Goal: Transaction & Acquisition: Book appointment/travel/reservation

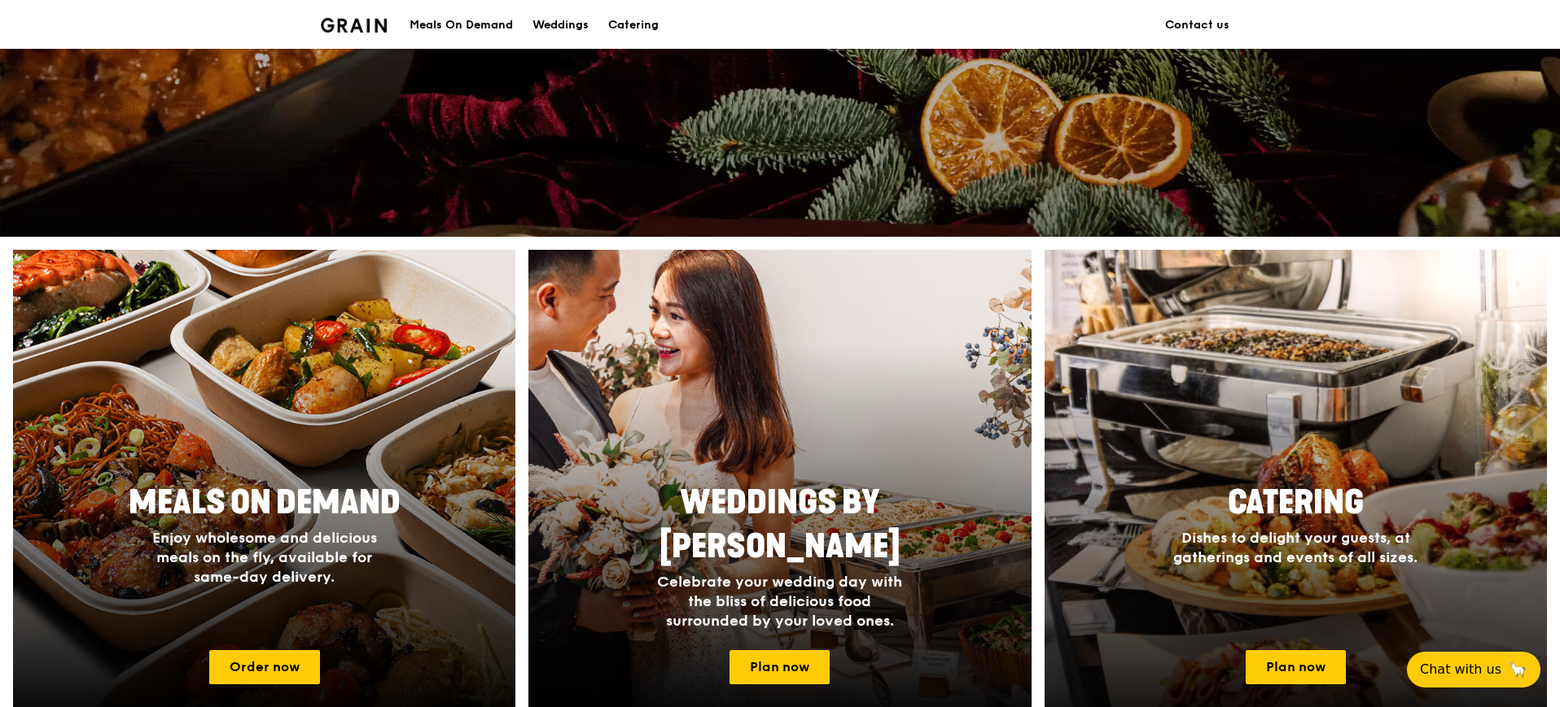
scroll to position [509, 0]
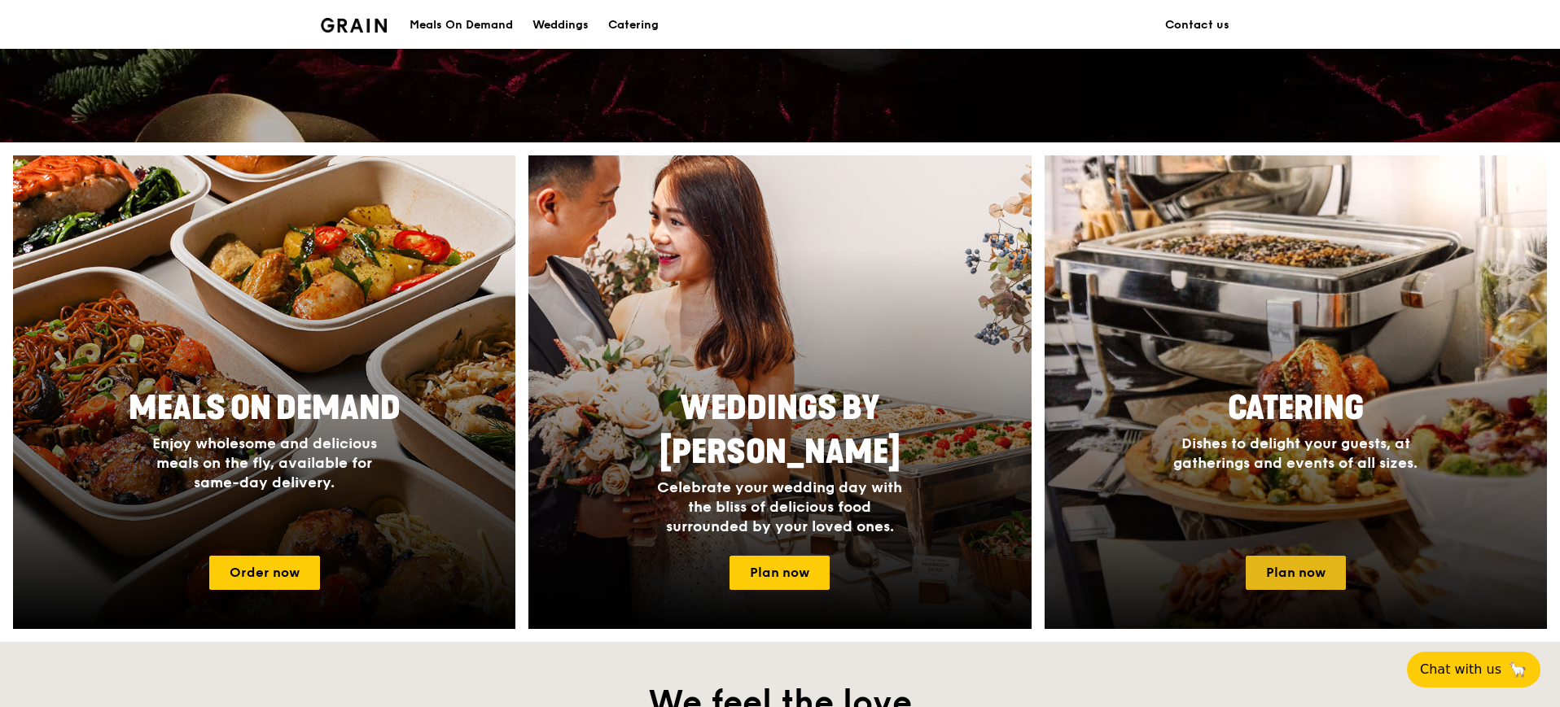
click at [1304, 580] on link "Plan now" at bounding box center [1295, 573] width 100 height 34
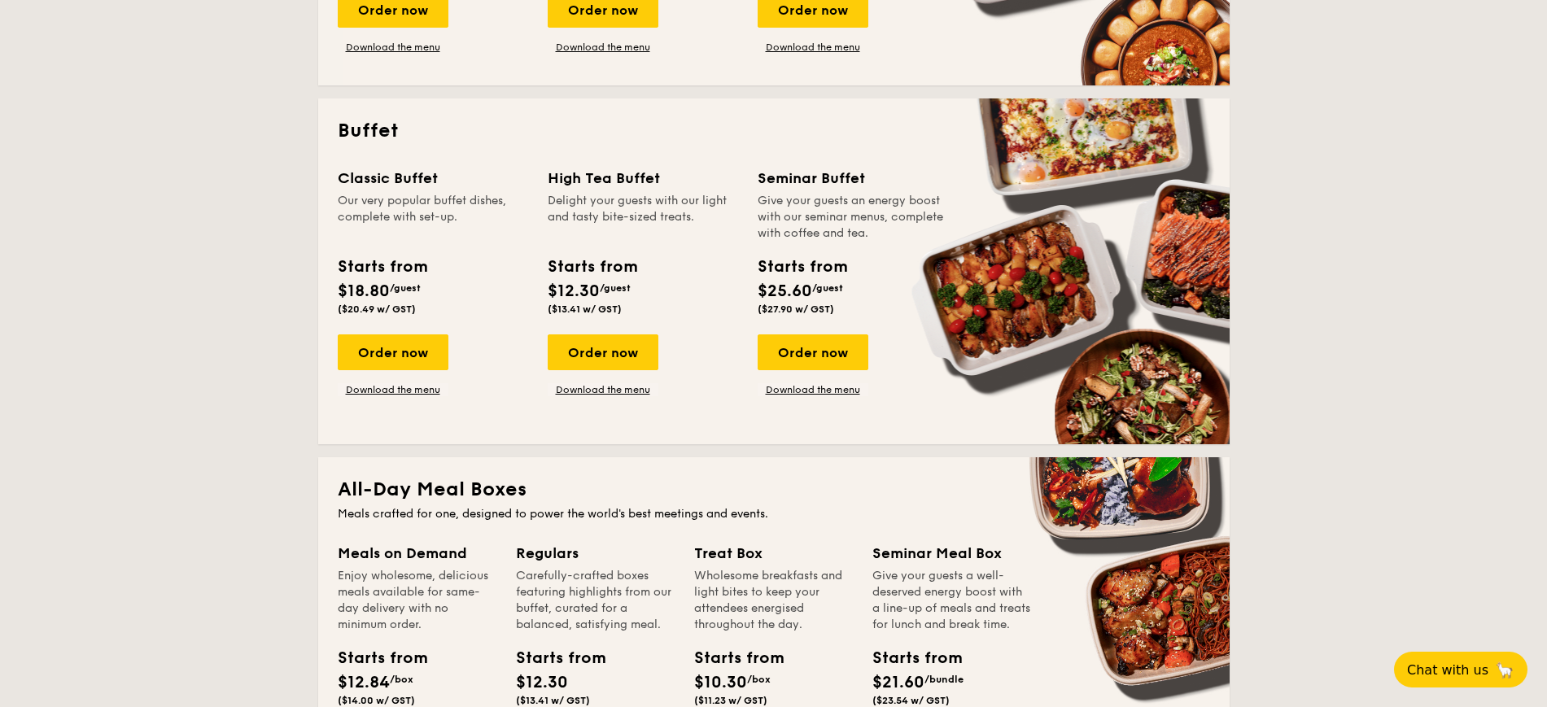
scroll to position [611, 0]
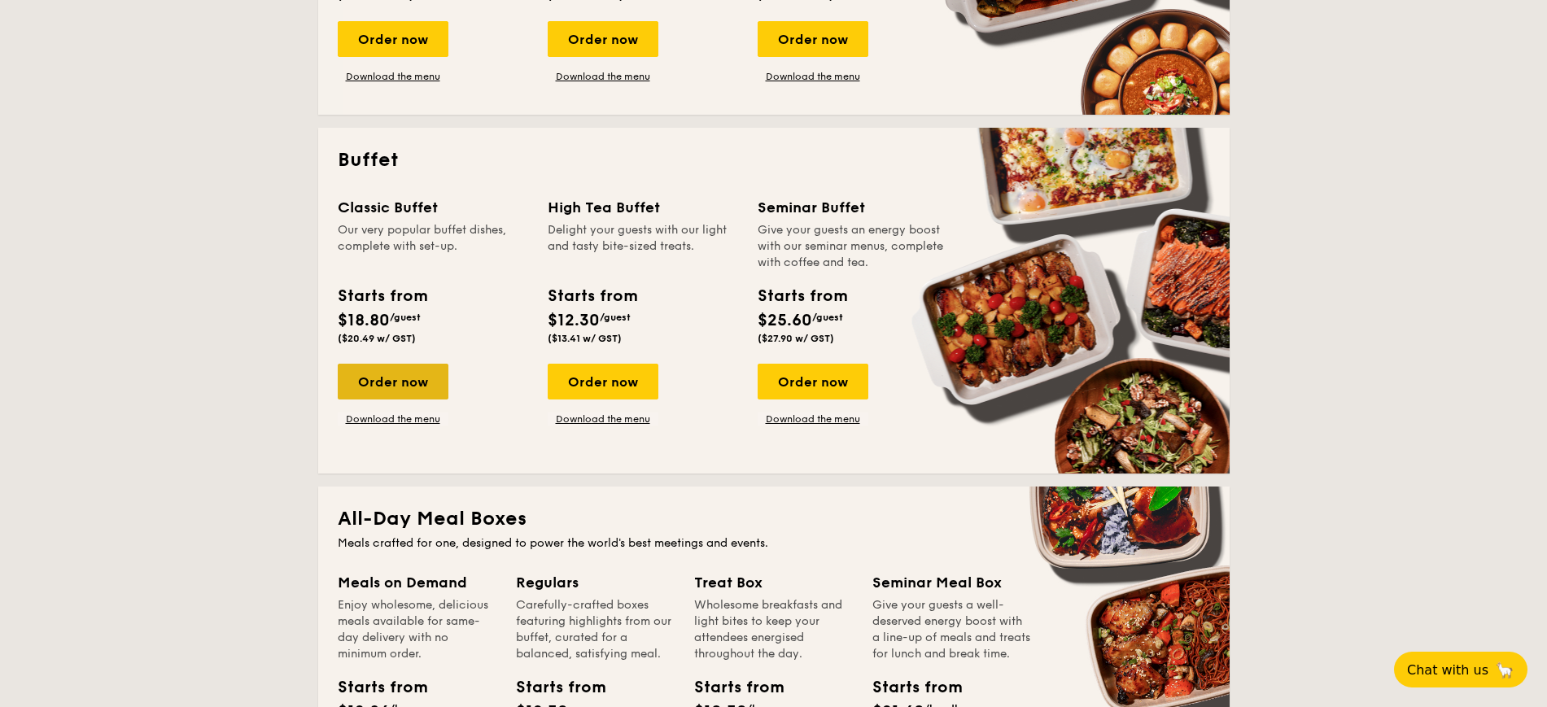
click at [362, 379] on div "Order now" at bounding box center [393, 382] width 111 height 36
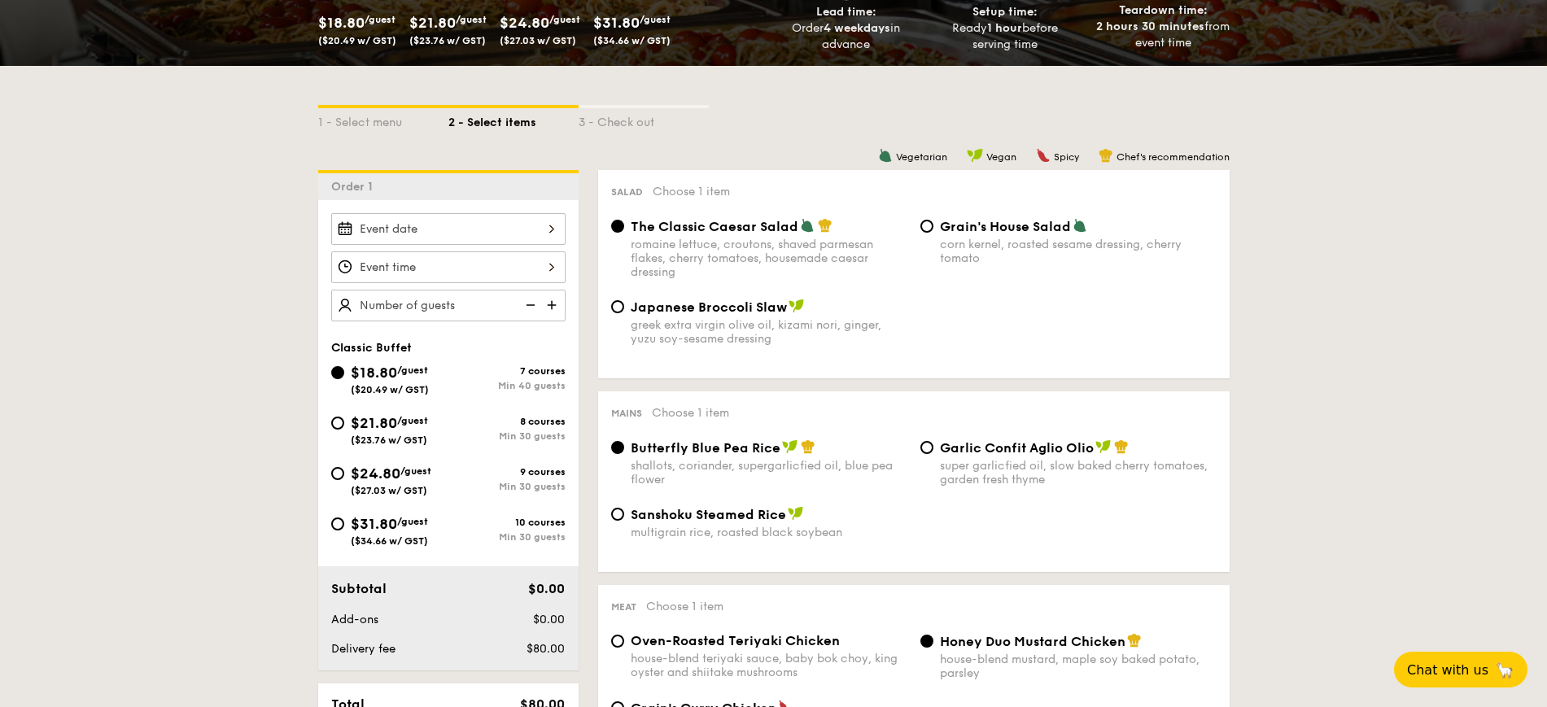
scroll to position [305, 0]
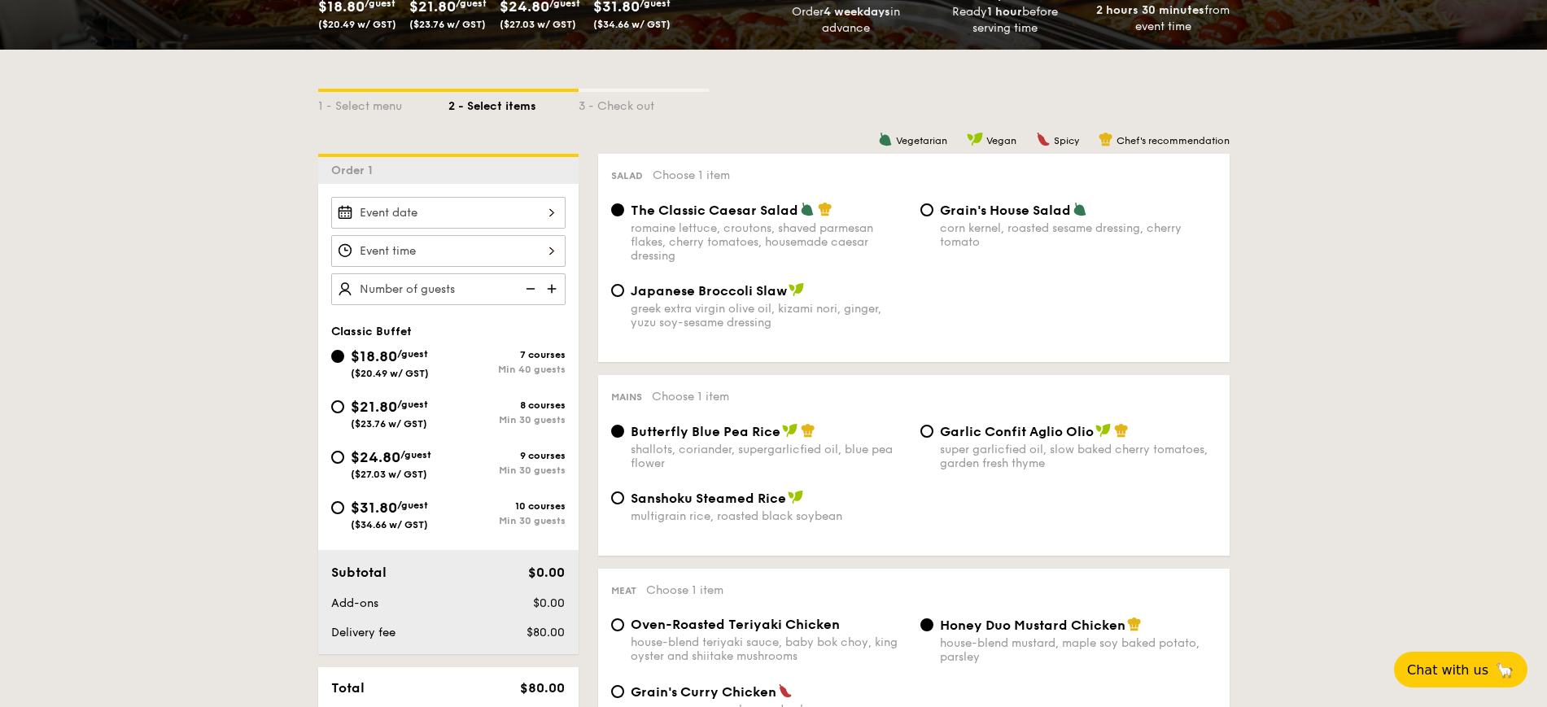
click at [547, 217] on div at bounding box center [448, 213] width 234 height 32
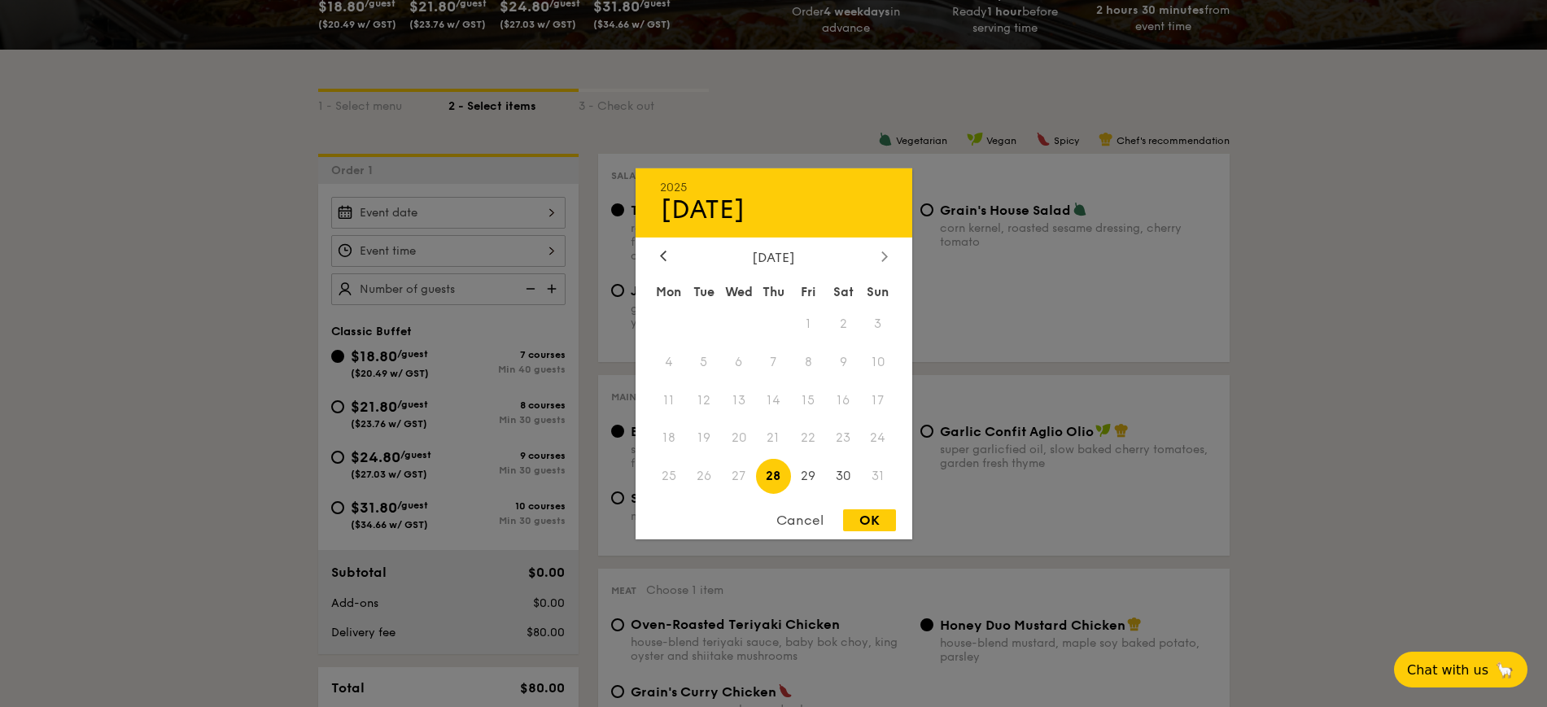
click at [887, 253] on icon at bounding box center [885, 256] width 7 height 11
click at [890, 251] on div at bounding box center [885, 256] width 15 height 15
click at [878, 438] on span "23" at bounding box center [878, 438] width 35 height 35
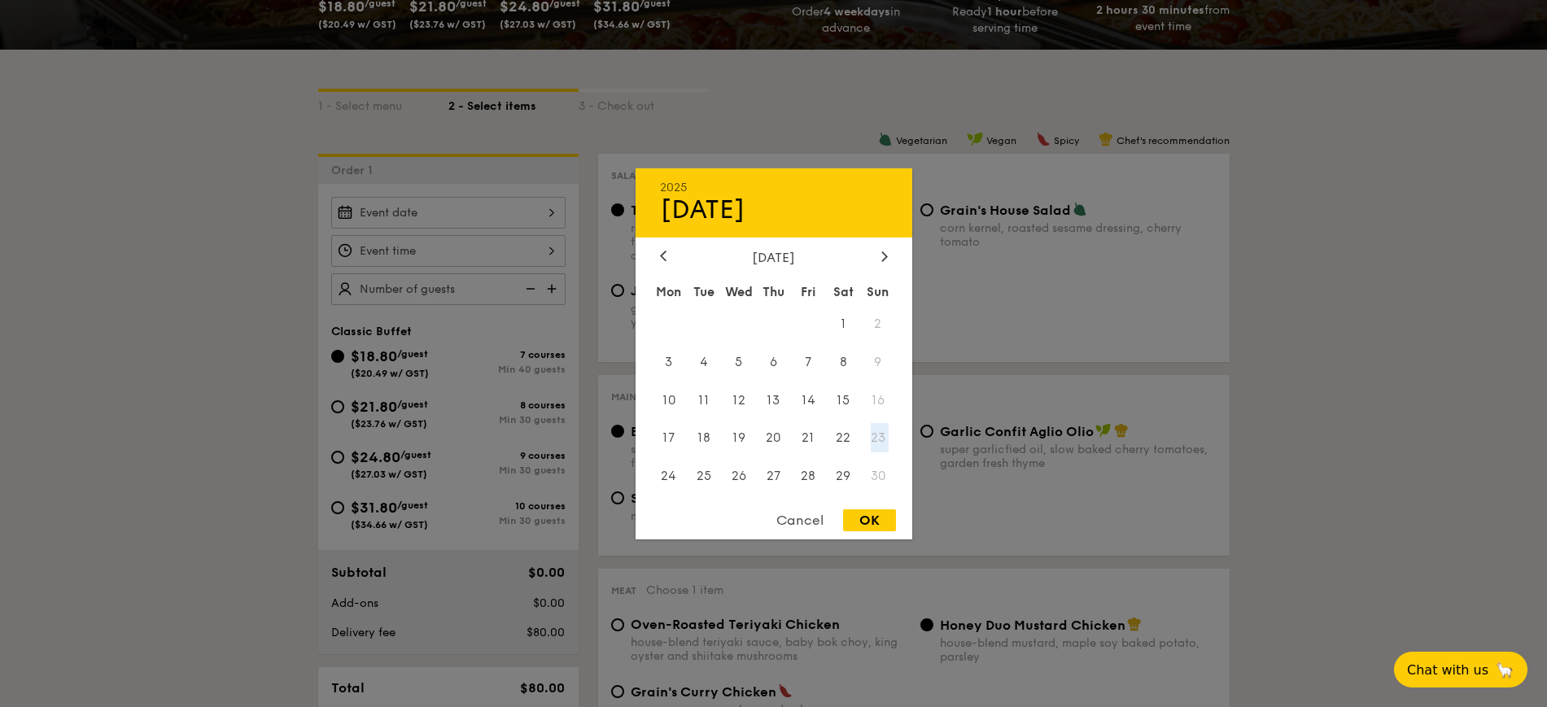
click at [878, 438] on span "23" at bounding box center [878, 438] width 35 height 35
click at [878, 437] on span "23" at bounding box center [878, 438] width 35 height 35
click at [834, 417] on span "15" at bounding box center [843, 400] width 35 height 35
click at [844, 440] on span "22" at bounding box center [843, 438] width 35 height 35
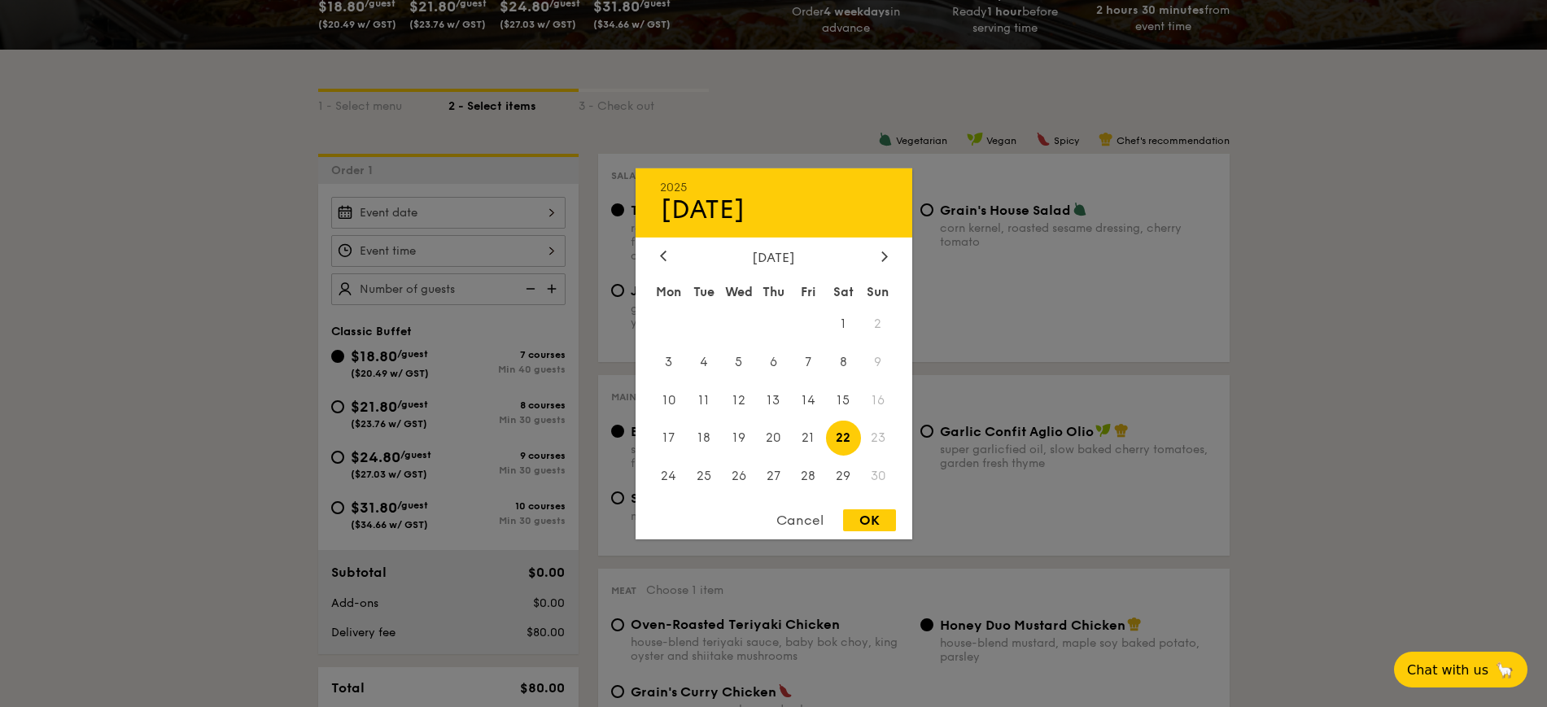
click at [879, 442] on span "23" at bounding box center [878, 438] width 35 height 35
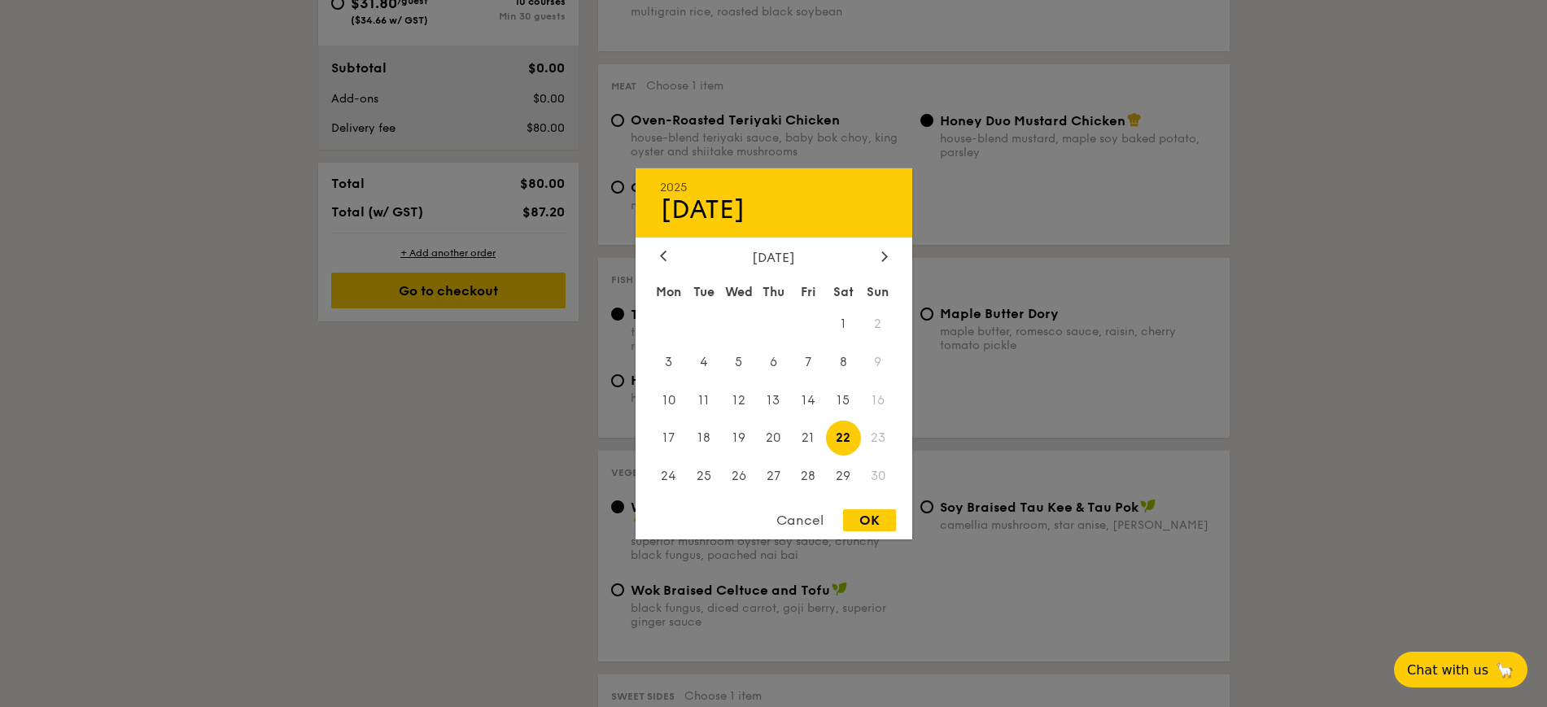
scroll to position [814, 0]
click at [1361, 560] on div at bounding box center [773, 353] width 1547 height 707
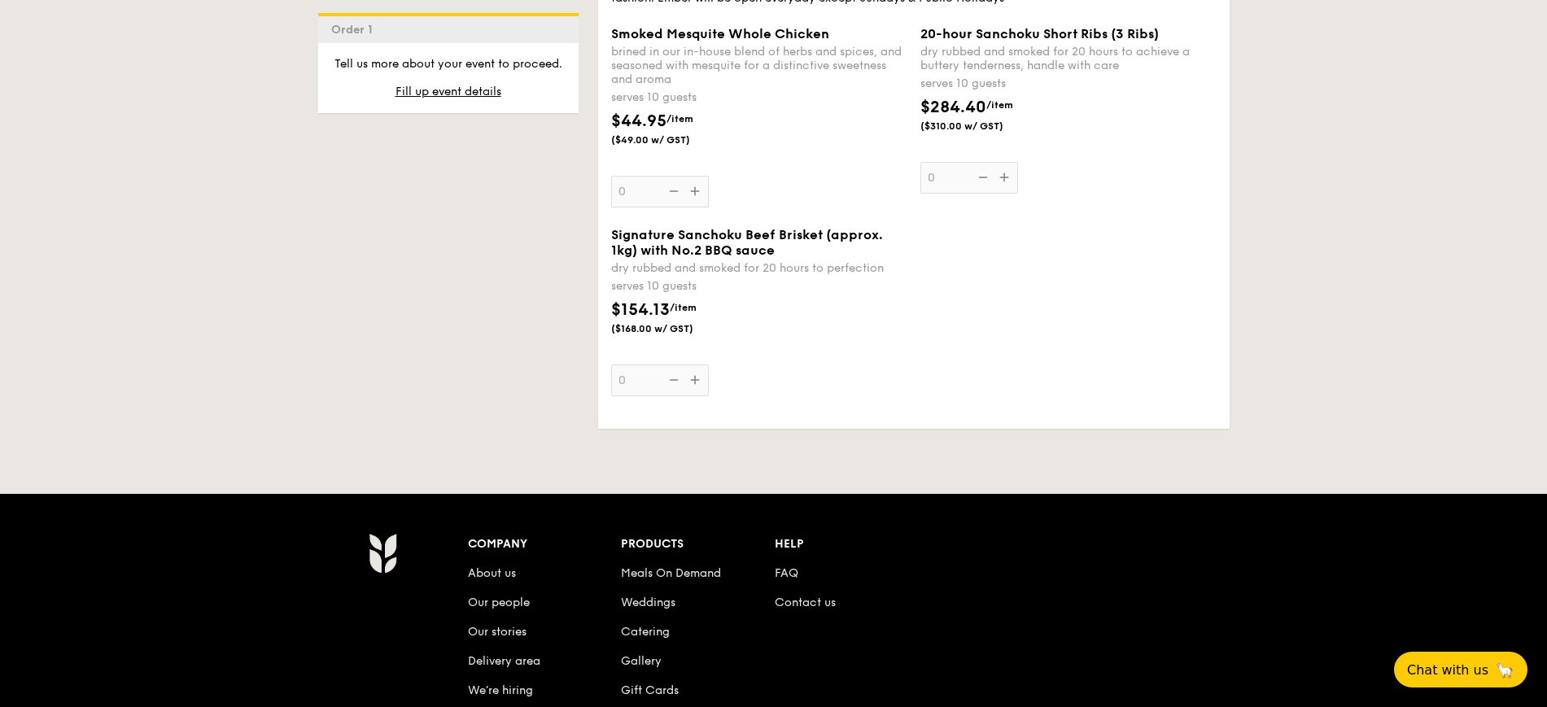
scroll to position [2035, 0]
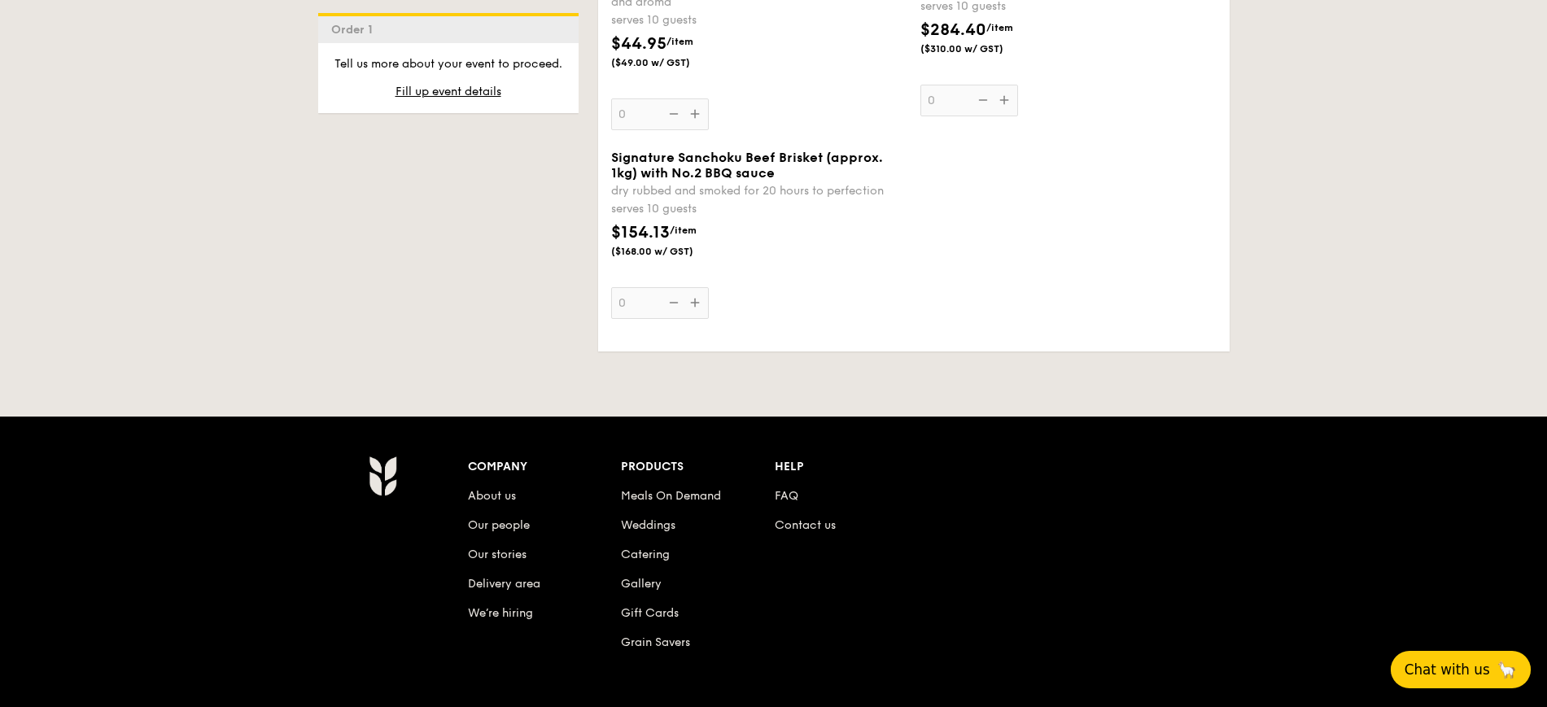
click at [1470, 671] on span "Chat with us" at bounding box center [1447, 670] width 85 height 16
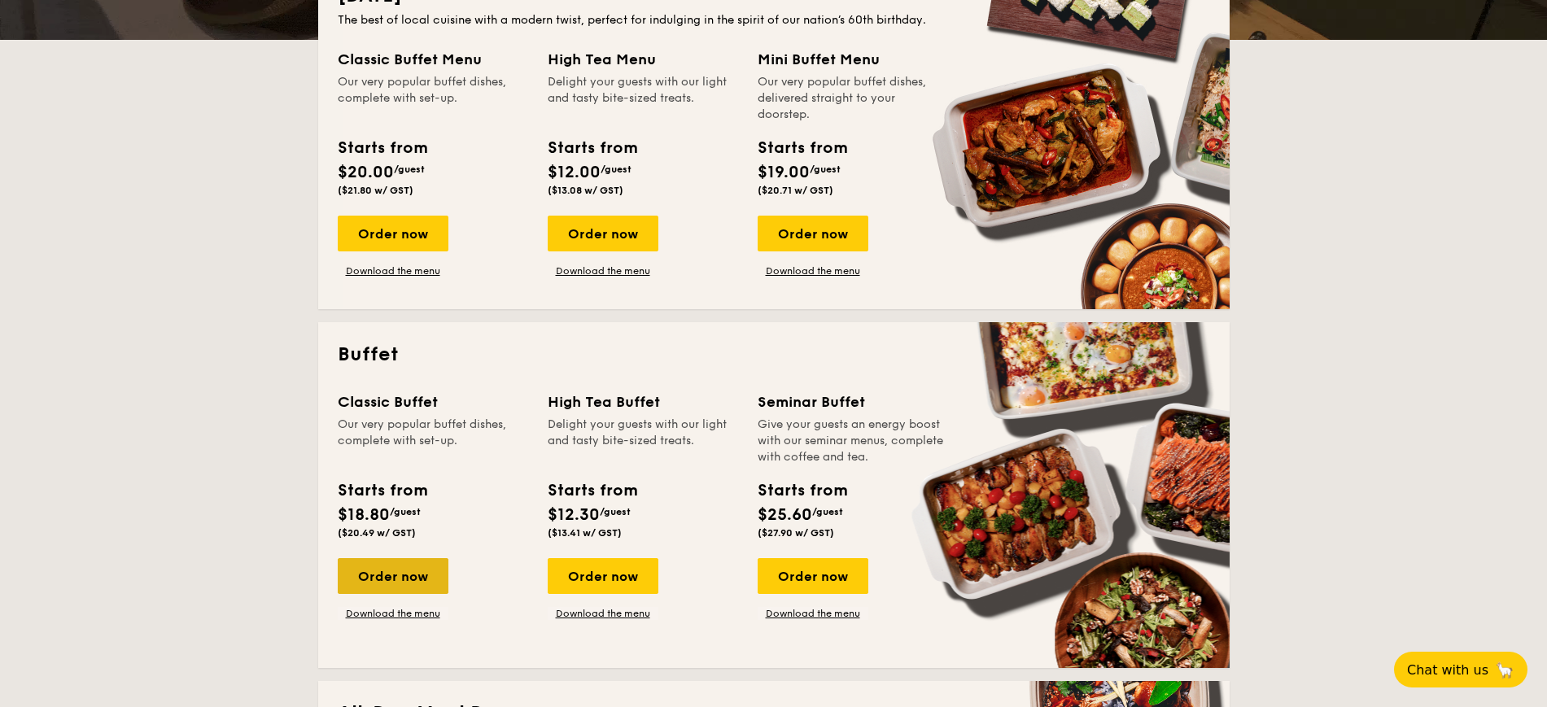
scroll to position [509, 0]
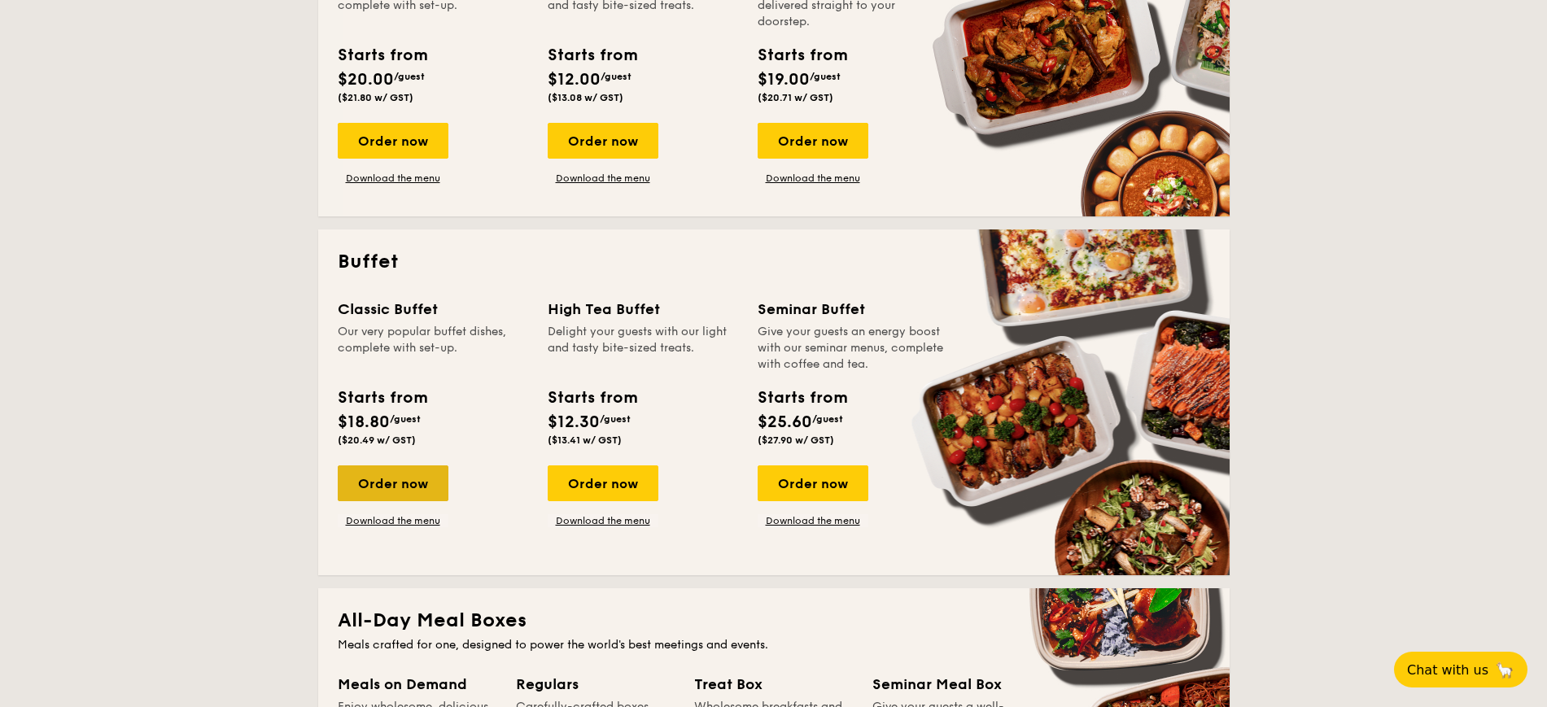
click at [374, 481] on div "Order now" at bounding box center [393, 484] width 111 height 36
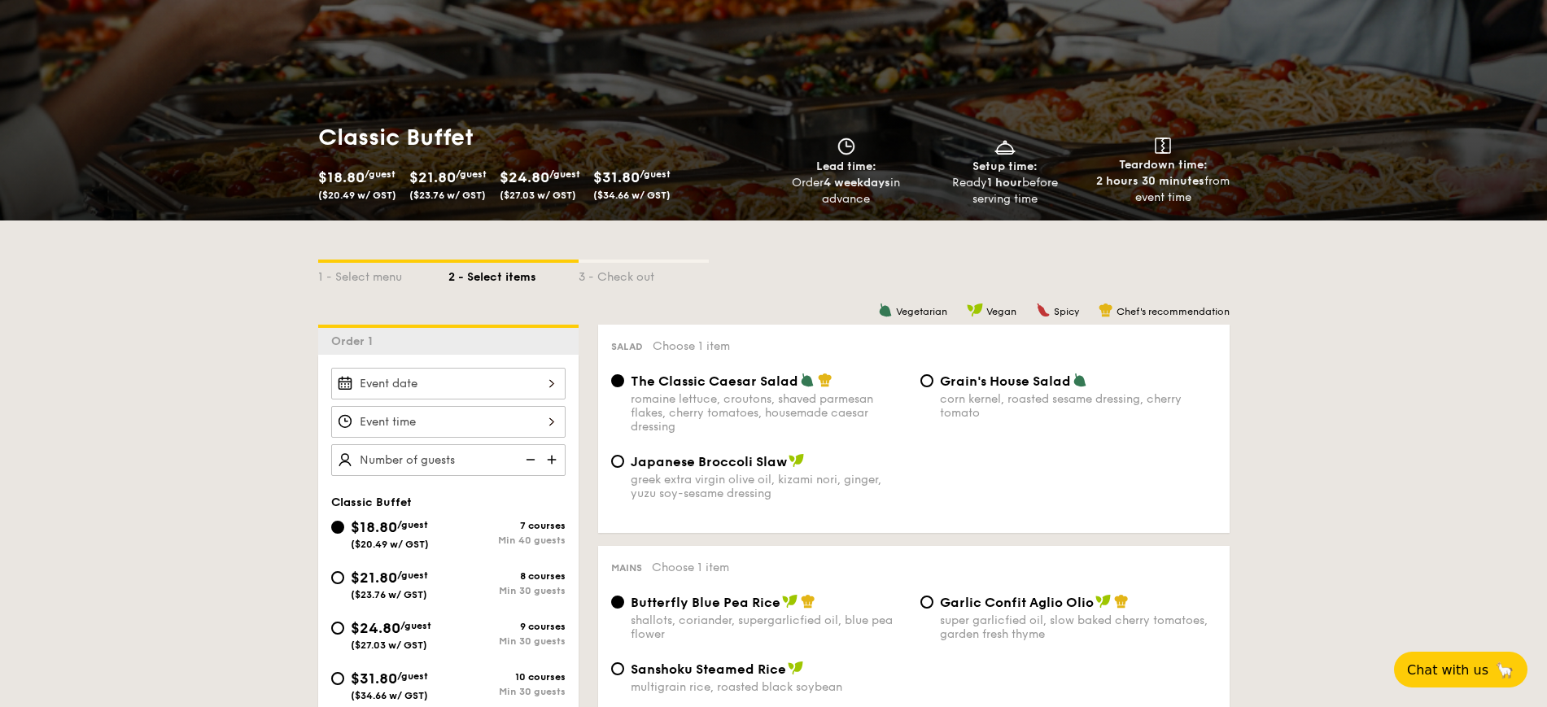
scroll to position [204, 0]
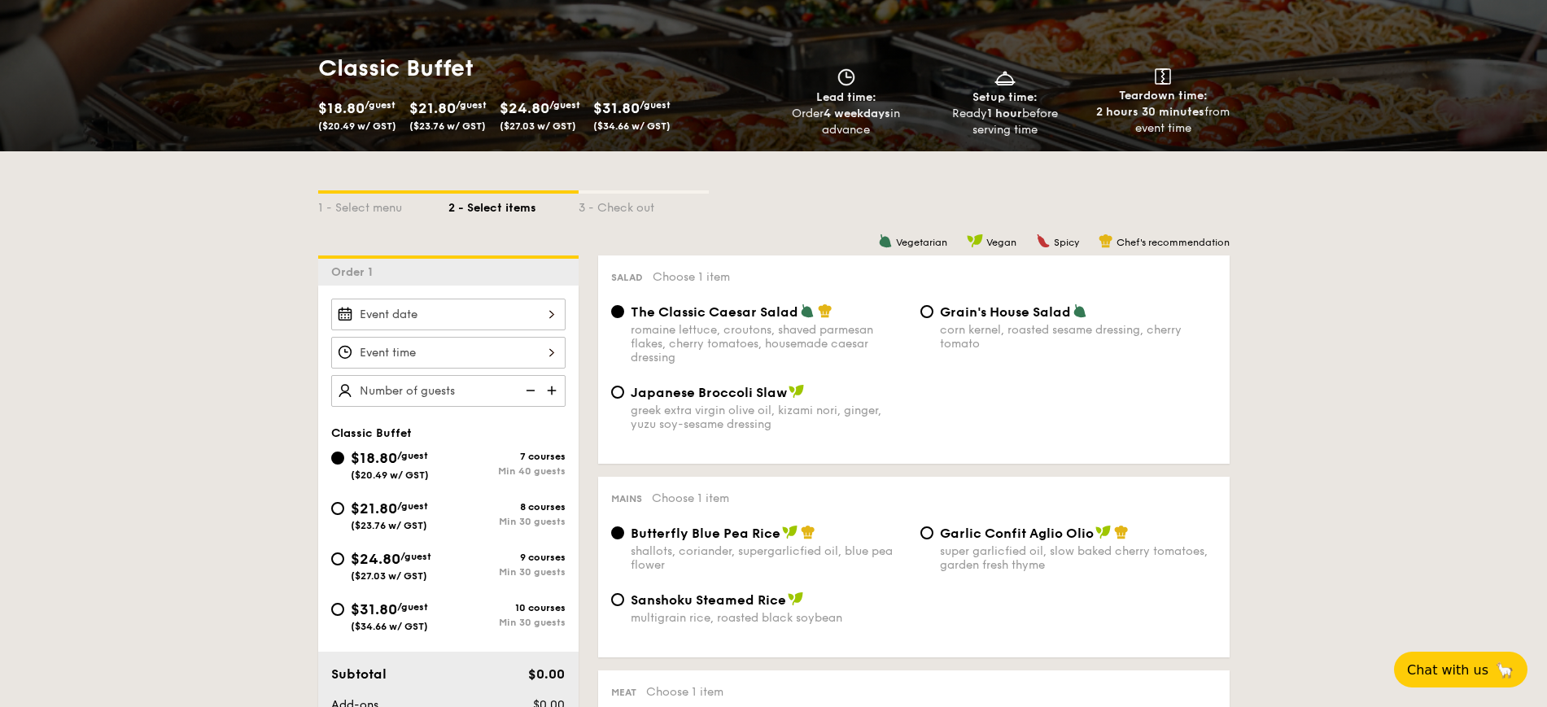
click at [523, 318] on div at bounding box center [448, 315] width 234 height 32
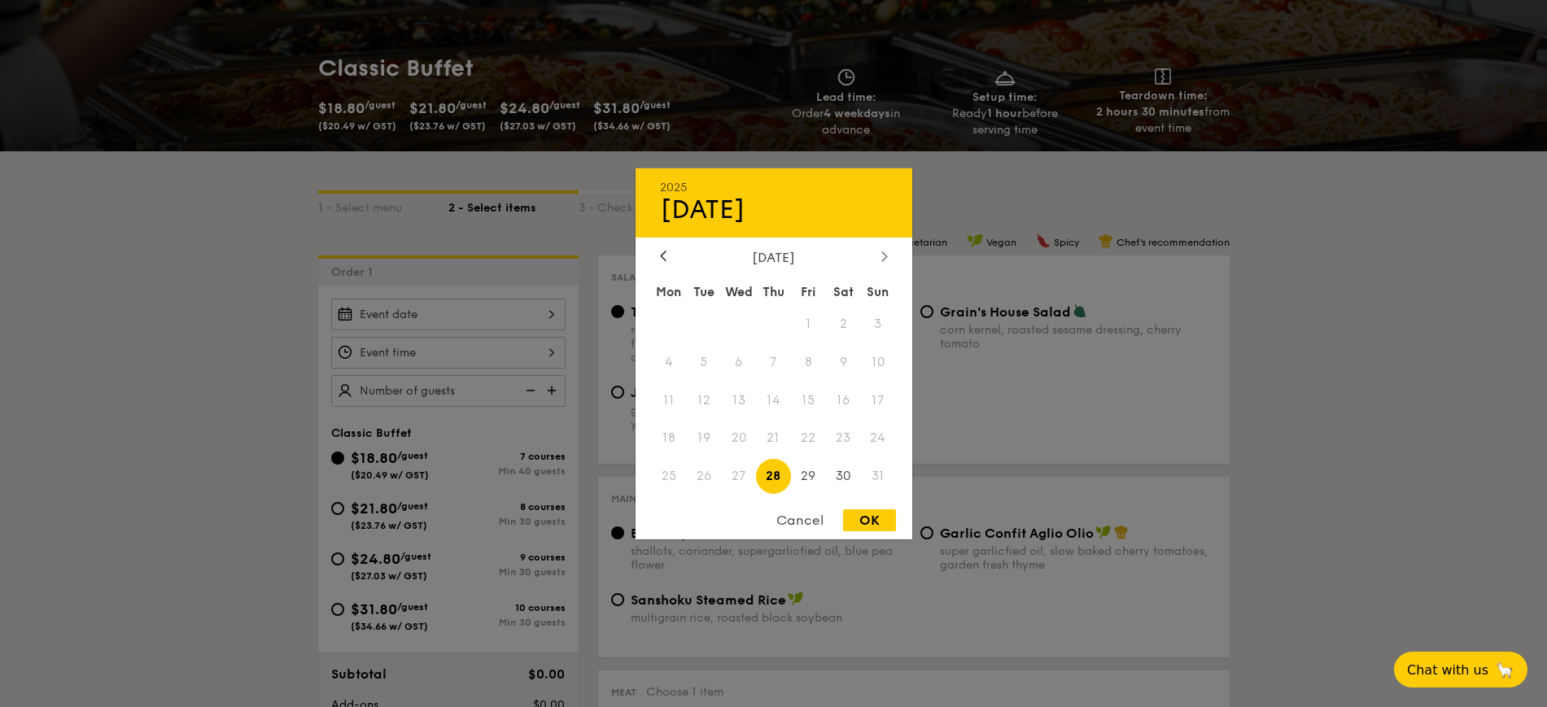
click at [891, 249] on div at bounding box center [885, 256] width 15 height 15
click at [887, 249] on div at bounding box center [885, 256] width 15 height 15
click at [663, 256] on icon at bounding box center [663, 256] width 7 height 11
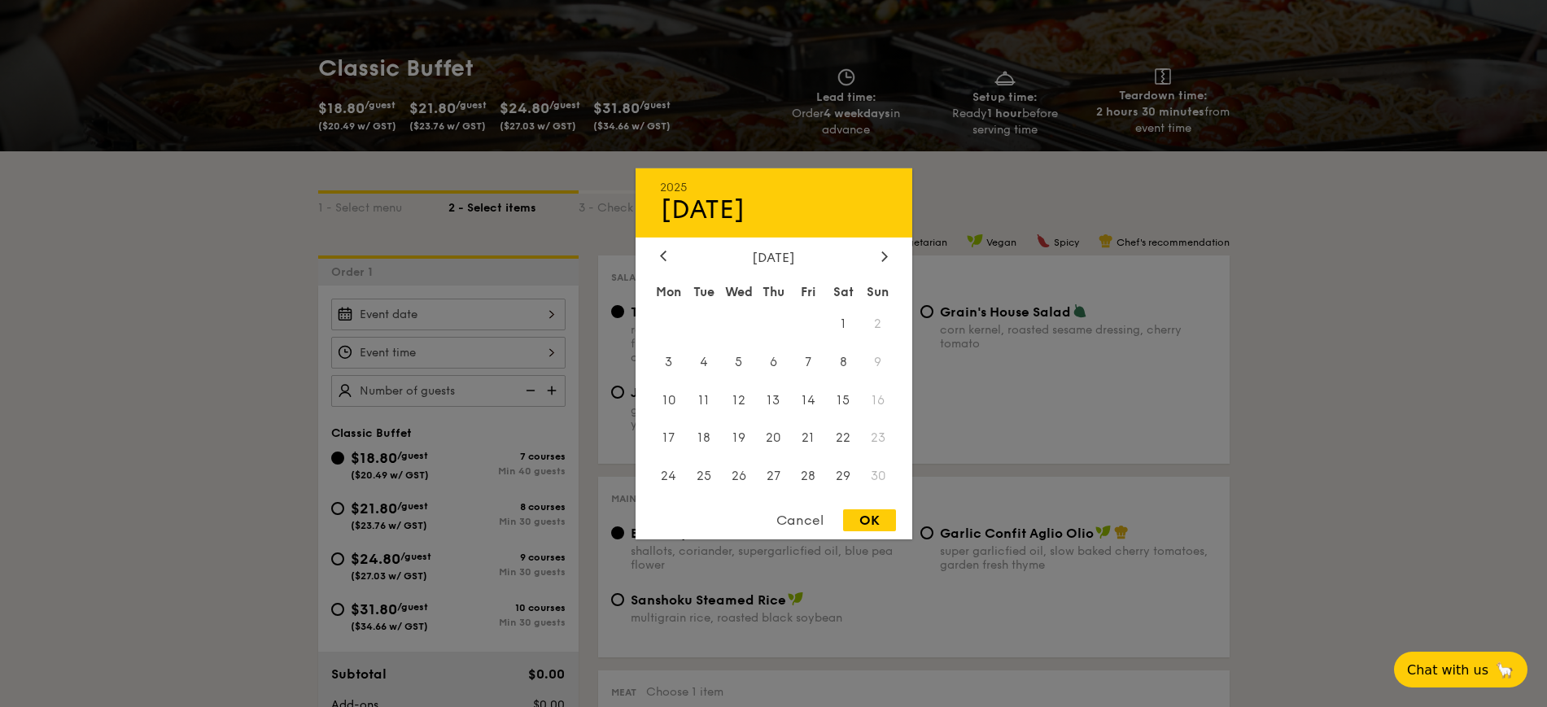
click at [803, 516] on div "Cancel" at bounding box center [800, 521] width 80 height 22
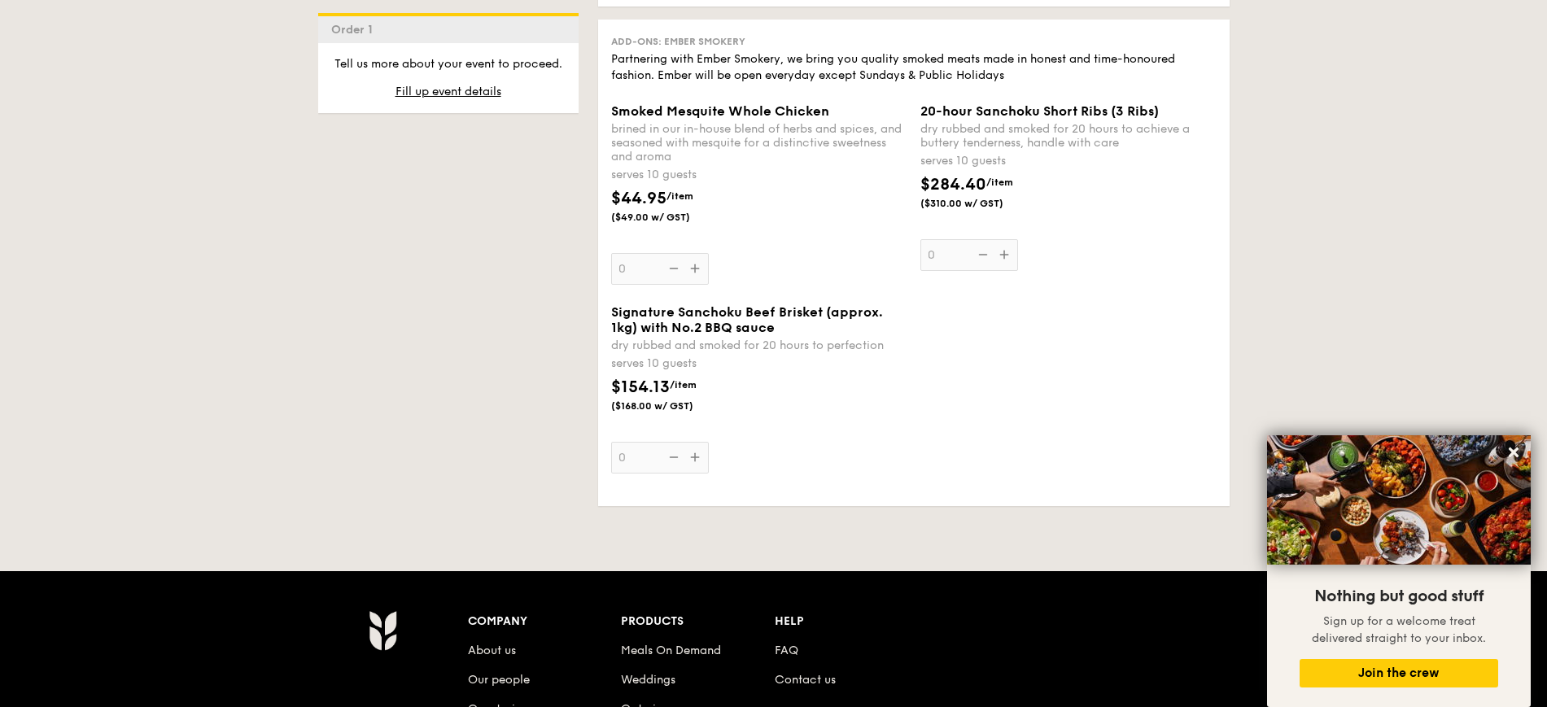
scroll to position [1790, 0]
